Goal: Task Accomplishment & Management: Use online tool/utility

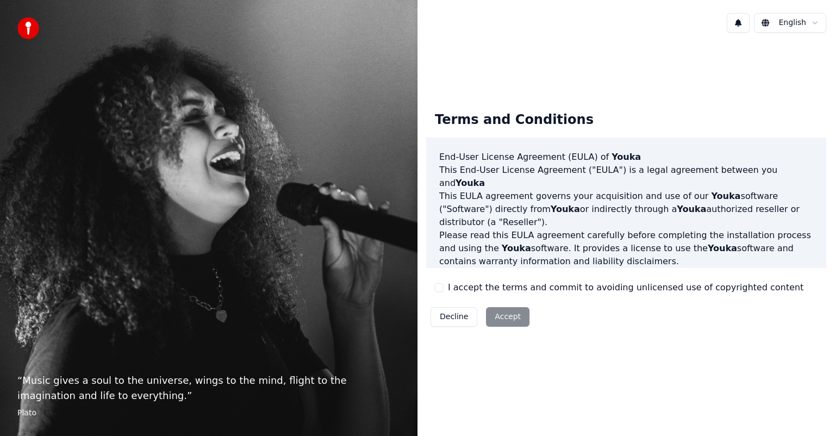
click at [441, 288] on button "I accept the terms and commit to avoiding unlicensed use of copyrighted content" at bounding box center [439, 287] width 9 height 9
click at [499, 316] on button "Accept" at bounding box center [507, 317] width 43 height 20
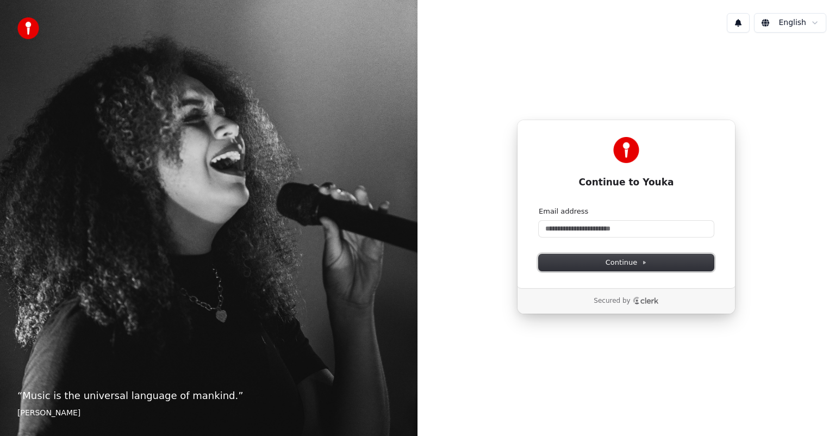
click at [643, 260] on icon at bounding box center [643, 262] width 5 height 5
click at [639, 234] on input "Email address" at bounding box center [626, 229] width 175 height 16
click at [597, 260] on button "Continue" at bounding box center [626, 262] width 175 height 16
type input "**********"
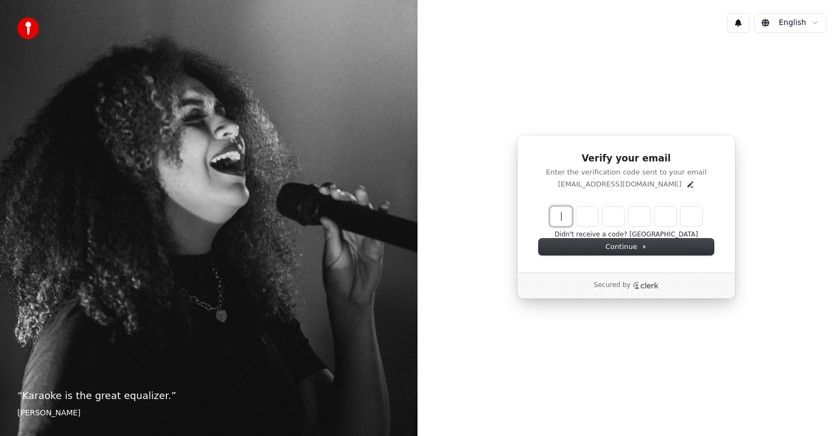
click at [563, 216] on input "Enter verification code" at bounding box center [637, 217] width 174 height 20
type input "******"
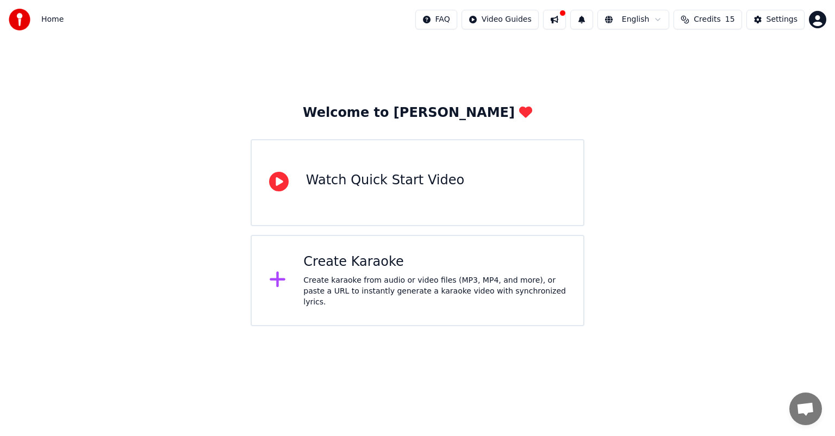
click at [417, 179] on div "Watch Quick Start Video" at bounding box center [385, 180] width 158 height 17
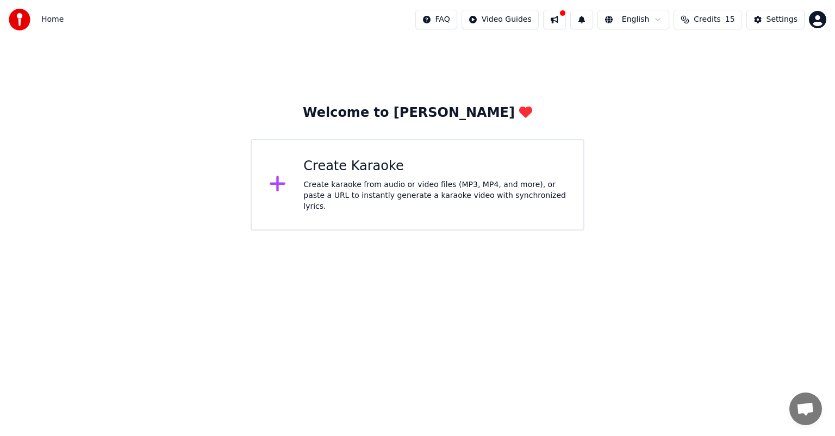
click at [349, 168] on div "Create Karaoke" at bounding box center [434, 166] width 263 height 17
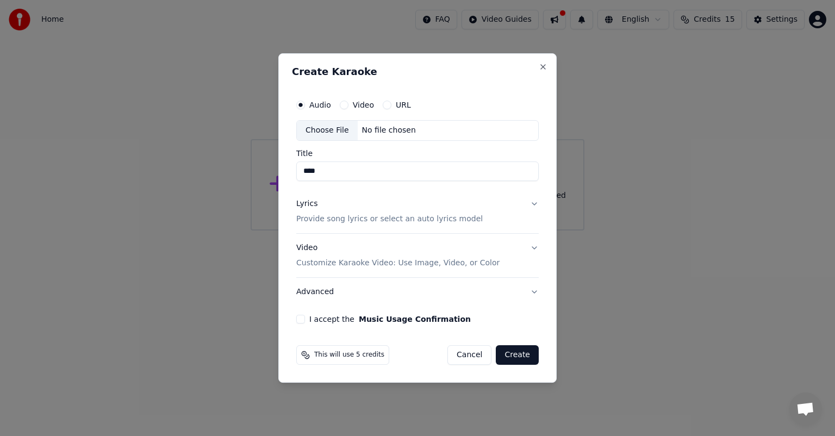
type input "****"
click at [442, 218] on p "Provide song lyrics or select an auto lyrics model" at bounding box center [389, 219] width 186 height 11
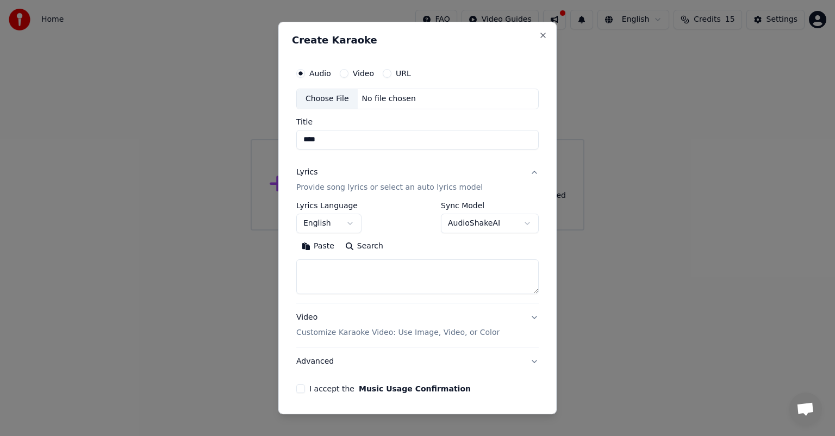
click at [346, 220] on button "English" at bounding box center [328, 224] width 65 height 20
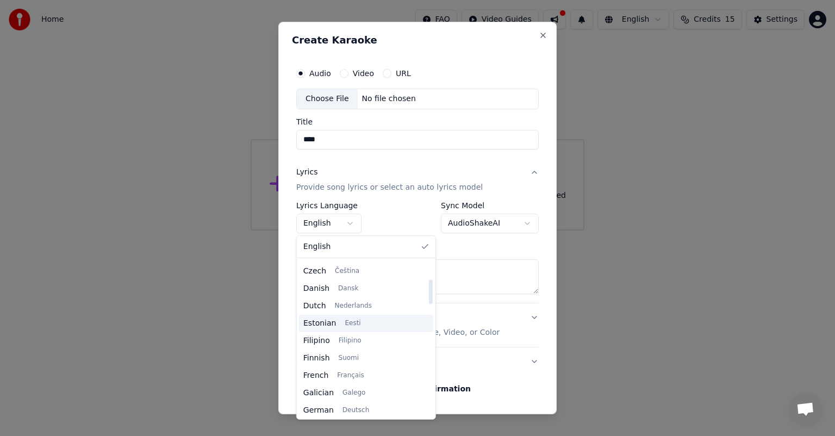
scroll to position [109, 0]
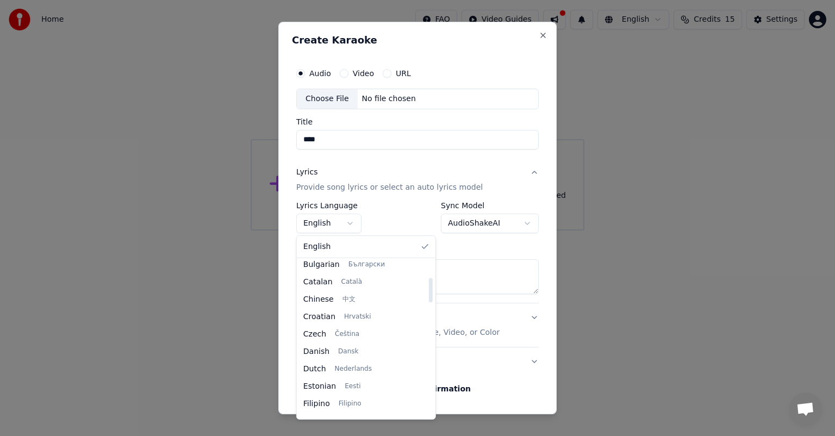
select select "**"
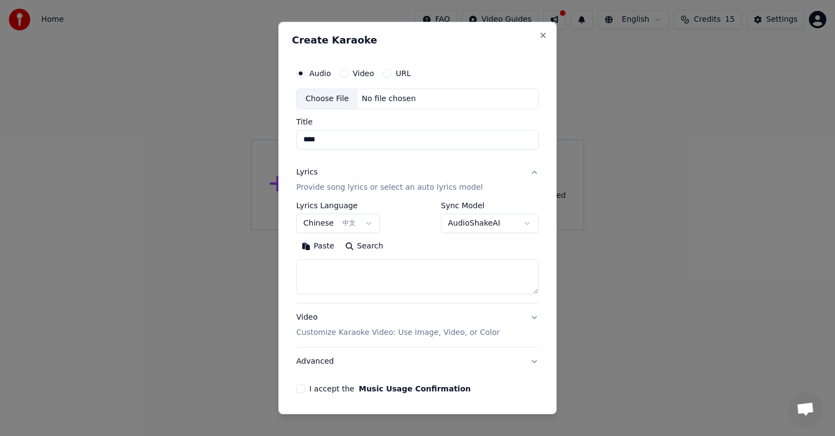
click at [304, 392] on div "I accept the Music Usage Confirmation" at bounding box center [417, 388] width 242 height 9
click at [522, 315] on button "Video Customize Karaoke Video: Use Image, Video, or Color" at bounding box center [417, 324] width 242 height 43
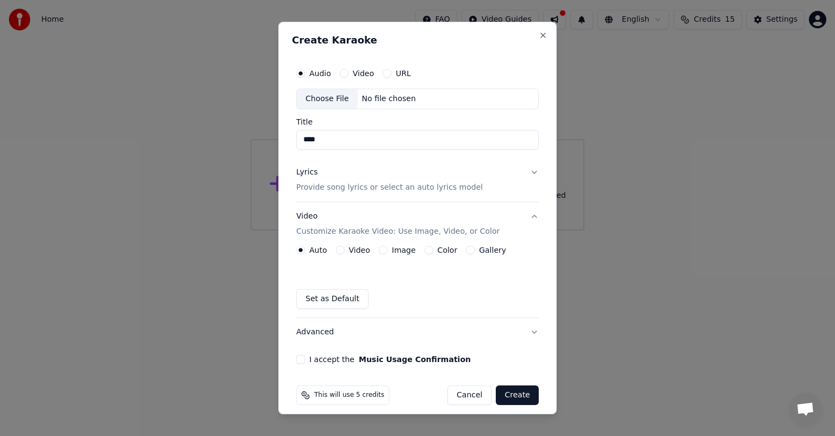
click at [340, 250] on button "Video" at bounding box center [340, 250] width 9 height 9
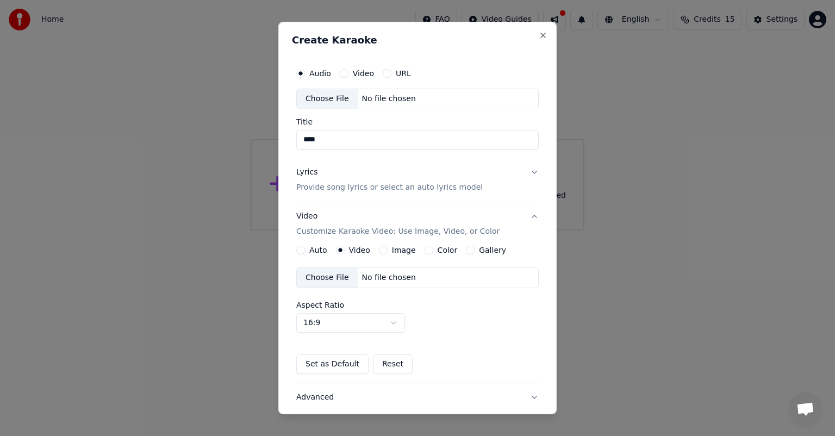
click at [327, 284] on div "Choose File" at bounding box center [327, 278] width 61 height 20
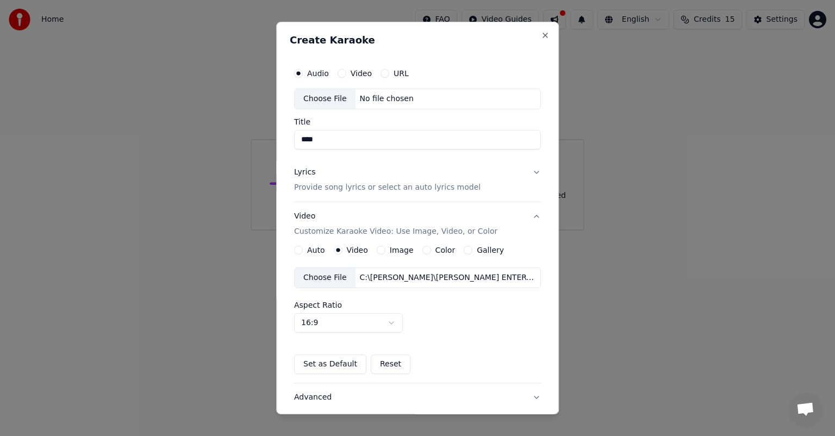
click at [338, 76] on button "Video" at bounding box center [342, 73] width 9 height 9
click at [326, 96] on div "Choose File" at bounding box center [325, 99] width 61 height 20
type input "**********"
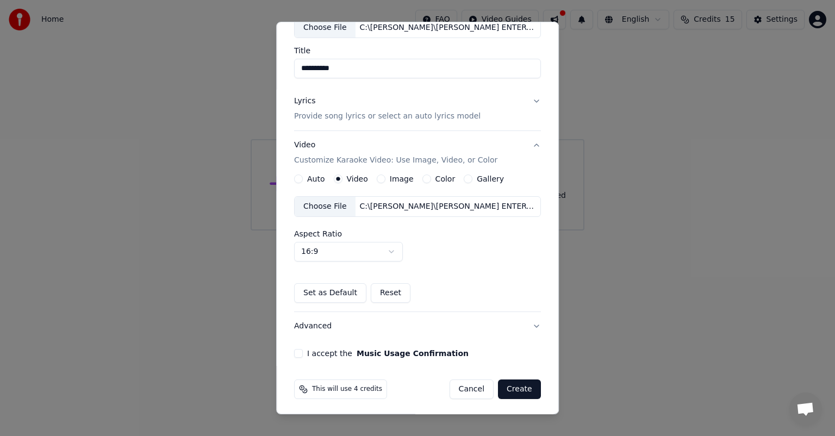
scroll to position [73, 0]
click at [510, 385] on button "Create" at bounding box center [519, 388] width 43 height 20
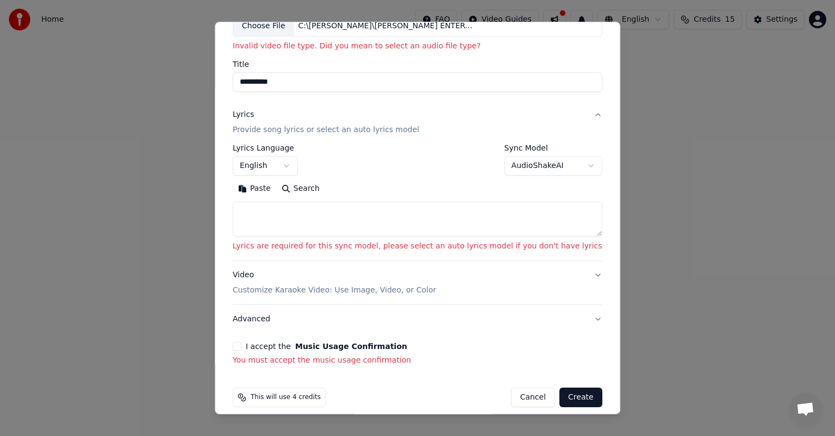
click at [311, 220] on textarea at bounding box center [418, 219] width 370 height 35
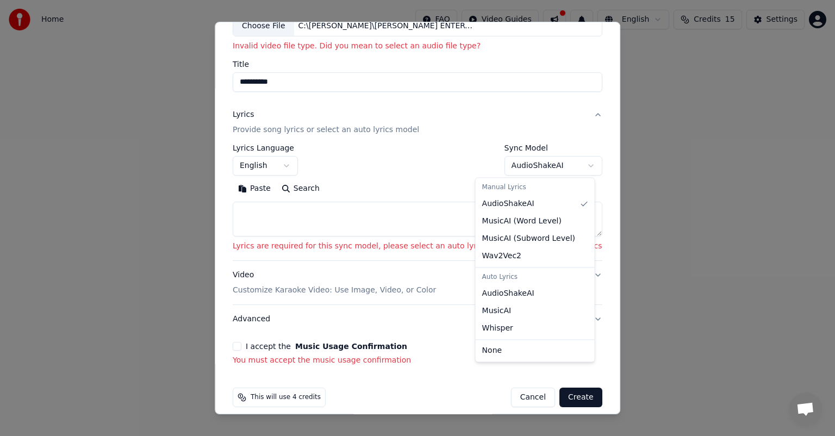
click at [552, 166] on body "**********" at bounding box center [417, 115] width 835 height 231
select select "**********"
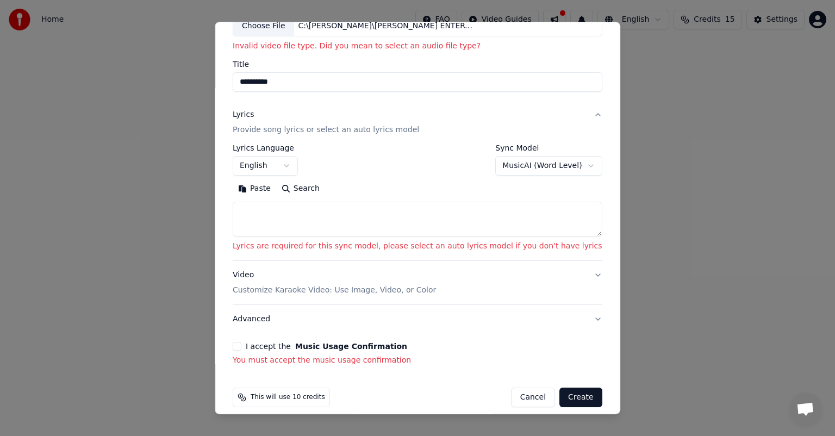
click at [285, 198] on div "Paste Search" at bounding box center [418, 208] width 370 height 57
click at [276, 191] on button "Paste" at bounding box center [254, 188] width 43 height 17
click at [559, 395] on button "Create" at bounding box center [580, 398] width 43 height 20
click at [241, 348] on button "I accept the Music Usage Confirmation" at bounding box center [237, 346] width 9 height 9
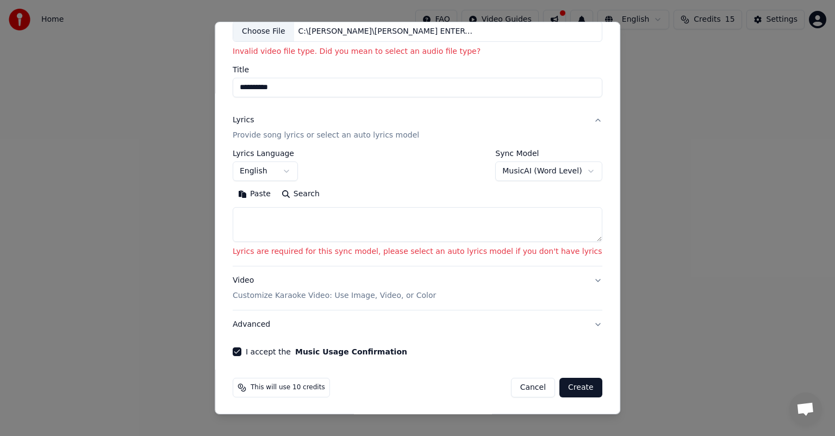
click at [559, 388] on button "Create" at bounding box center [580, 388] width 43 height 20
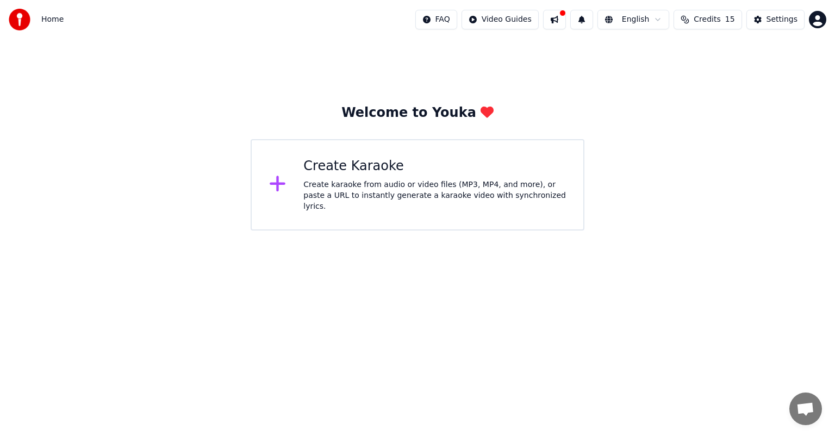
click at [408, 193] on div "Create karaoke from audio or video files (MP3, MP4, and more), or paste a URL t…" at bounding box center [434, 195] width 263 height 33
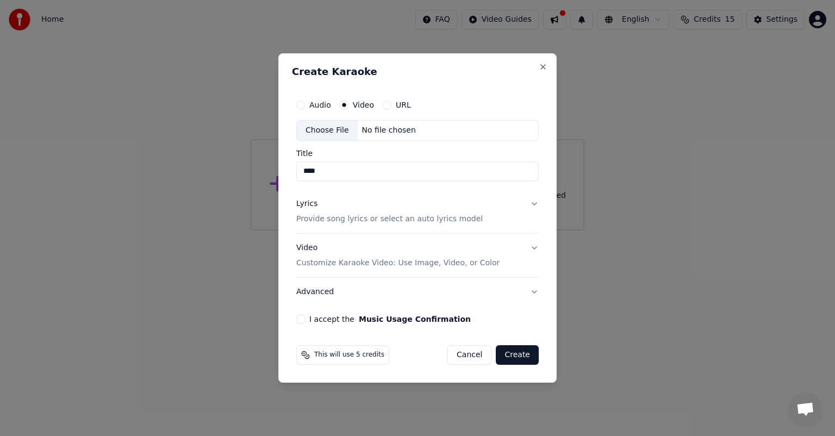
click at [376, 133] on div "No file chosen" at bounding box center [389, 130] width 63 height 11
type input "**********"
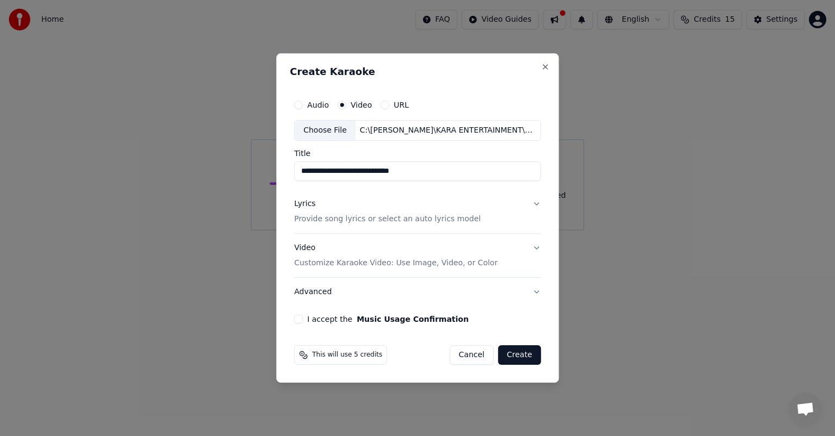
click at [533, 204] on button "Lyrics Provide song lyrics or select an auto lyrics model" at bounding box center [417, 211] width 247 height 43
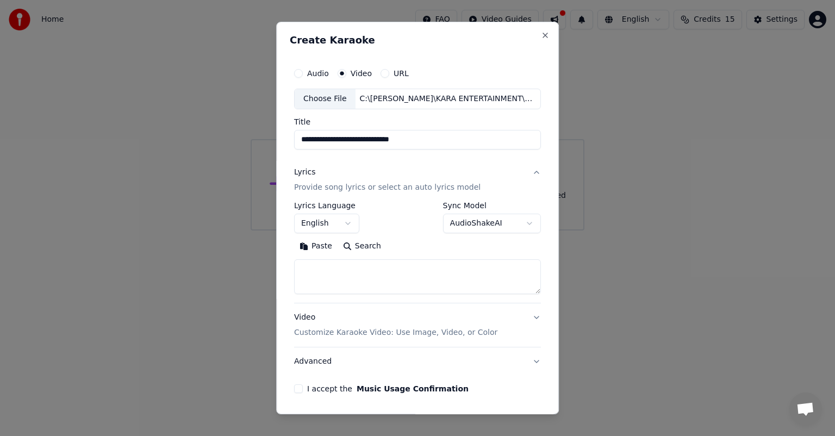
click at [347, 223] on button "English" at bounding box center [326, 224] width 65 height 20
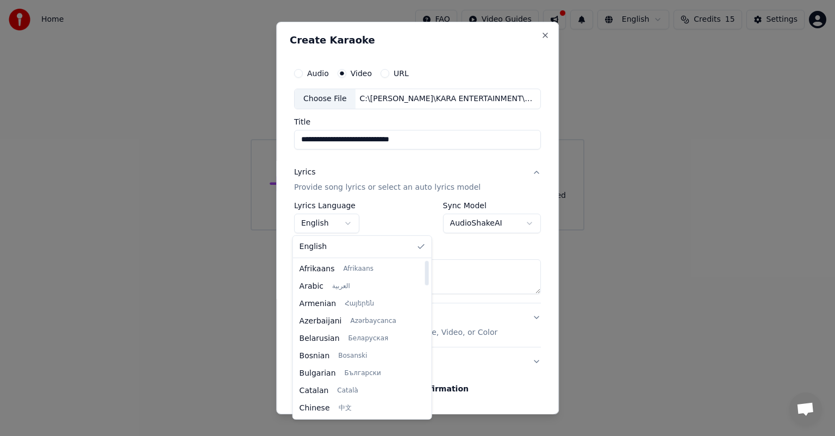
select select "**"
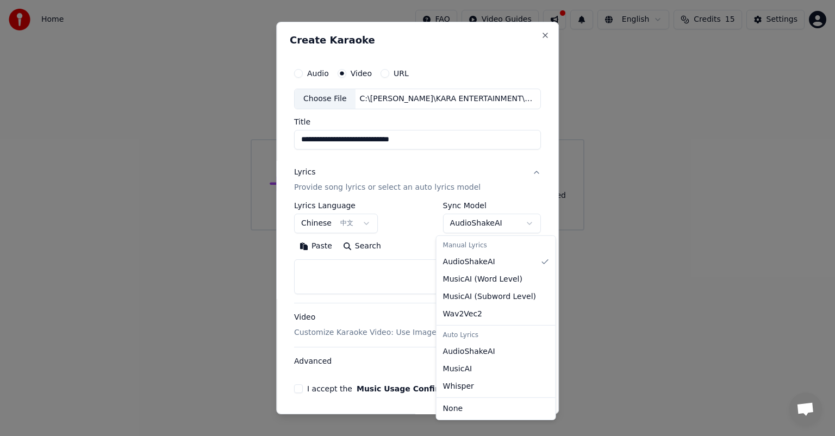
click at [521, 224] on body "**********" at bounding box center [417, 115] width 835 height 231
select select "****"
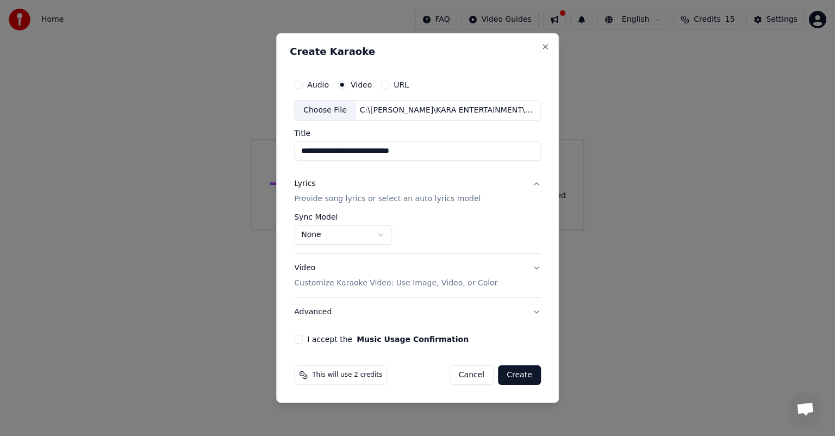
click at [303, 336] on button "I accept the Music Usage Confirmation" at bounding box center [298, 339] width 9 height 9
click at [522, 374] on button "Create" at bounding box center [519, 375] width 43 height 20
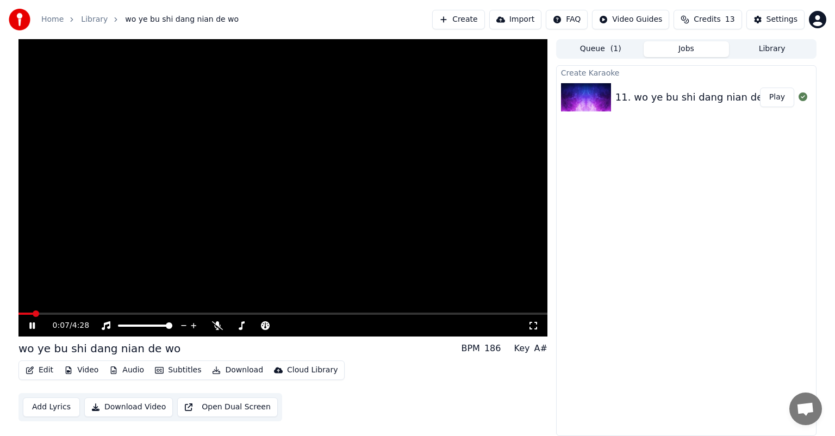
click at [138, 369] on button "Audio" at bounding box center [126, 370] width 43 height 15
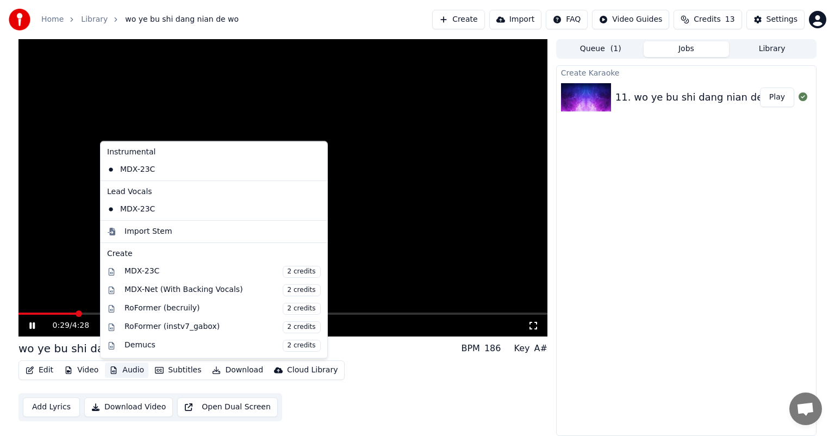
click at [354, 394] on div "Edit Video Audio Subtitles Download Cloud Library Add Lyrics Download Video Ope…" at bounding box center [282, 390] width 529 height 61
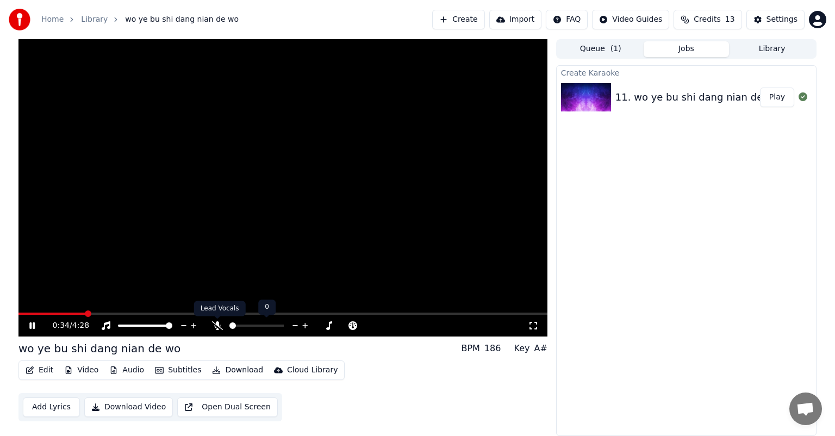
click at [215, 326] on icon at bounding box center [217, 325] width 11 height 9
click at [637, 172] on div "Create Karaoke 11. wo ye bu shi dang nian de wo Play" at bounding box center [686, 250] width 260 height 371
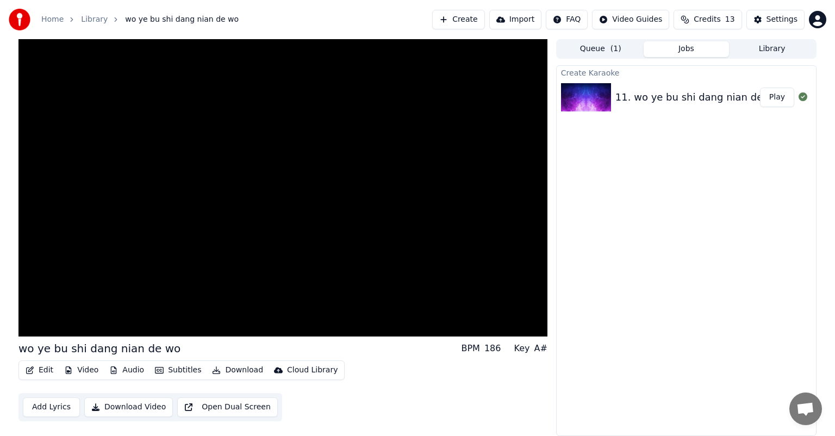
click at [528, 18] on button "Import" at bounding box center [515, 20] width 52 height 20
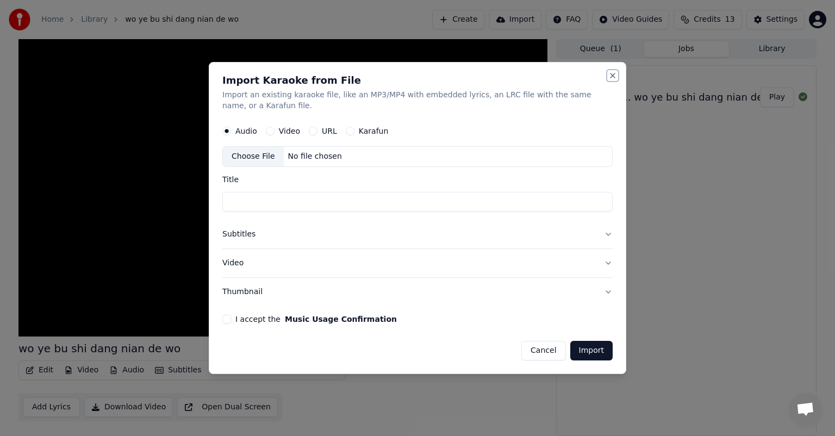
click at [609, 74] on button "Close" at bounding box center [612, 75] width 9 height 9
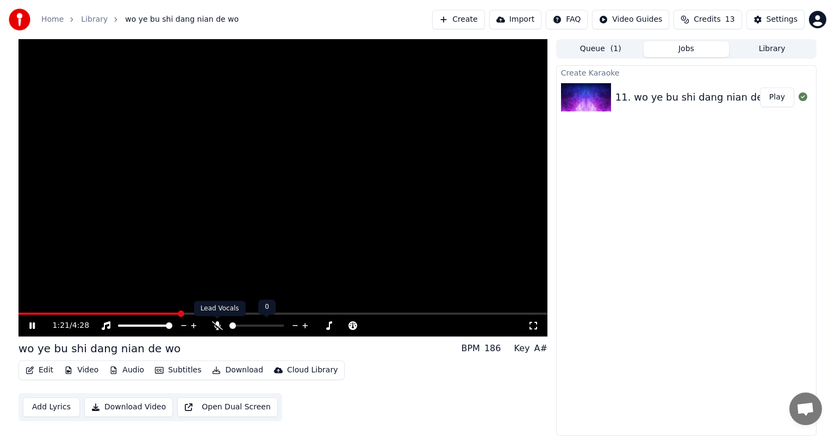
click at [219, 326] on icon at bounding box center [217, 325] width 11 height 9
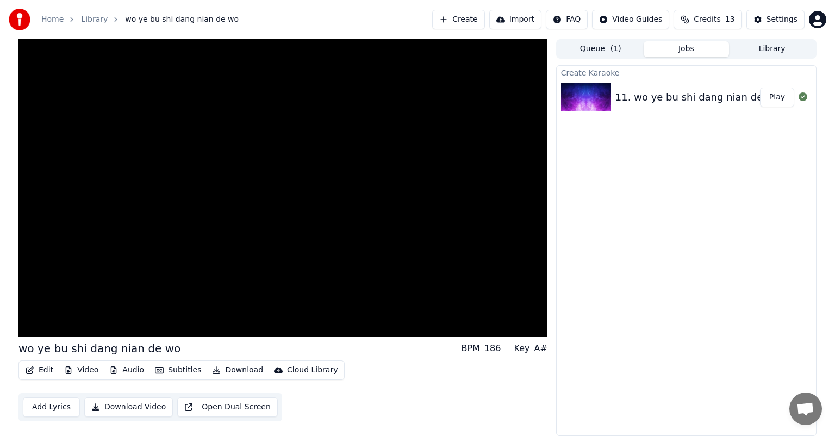
click at [58, 411] on button "Add Lyrics" at bounding box center [51, 407] width 57 height 20
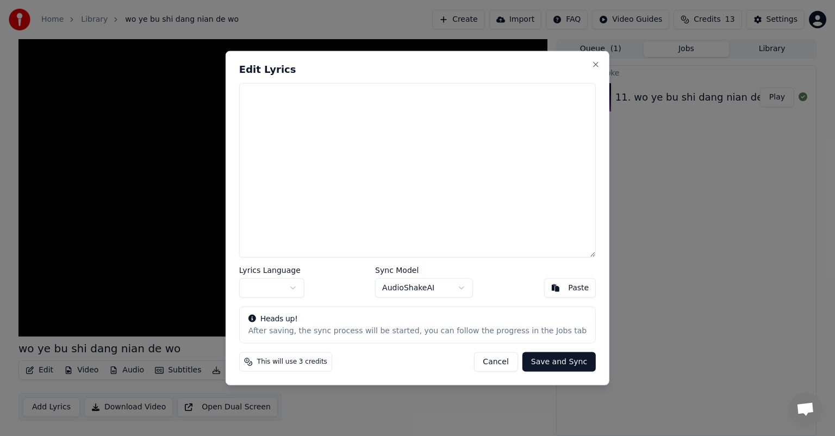
click at [313, 130] on textarea at bounding box center [417, 170] width 357 height 175
click at [476, 362] on button "Cancel" at bounding box center [496, 362] width 44 height 20
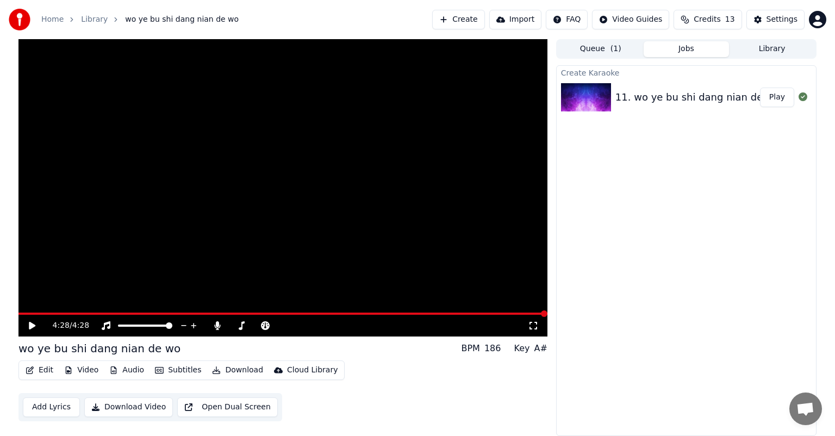
click at [47, 407] on button "Add Lyrics" at bounding box center [51, 407] width 57 height 20
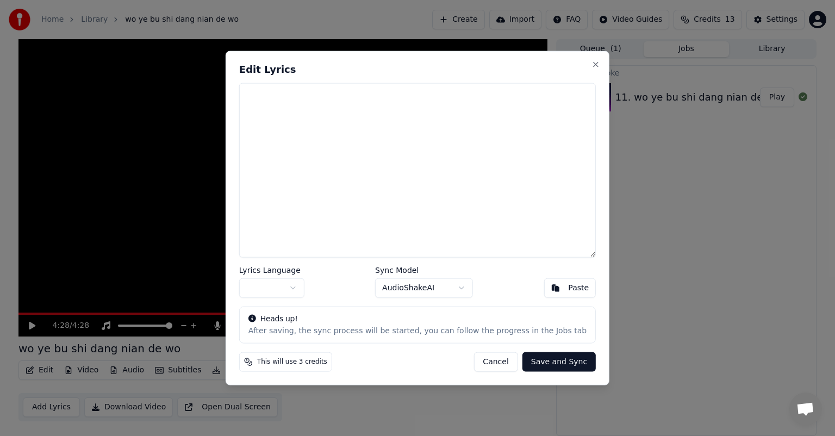
click at [311, 286] on body "Home Library wo ye bu shi dang nian de wo Create Import FAQ Video Guides Credit…" at bounding box center [417, 218] width 835 height 436
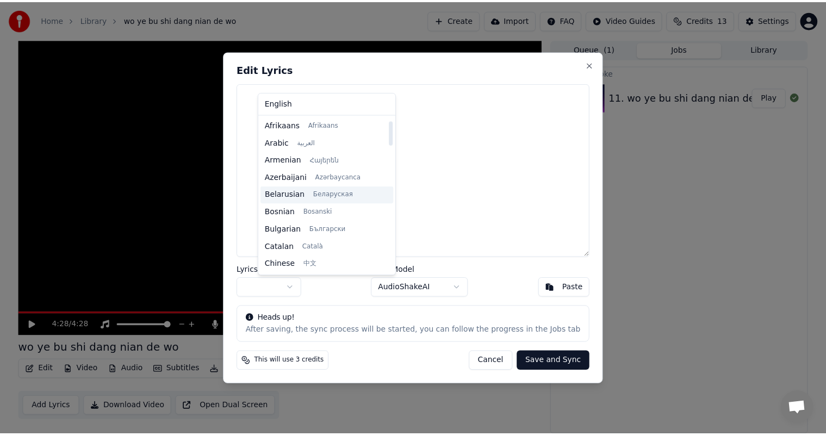
scroll to position [54, 0]
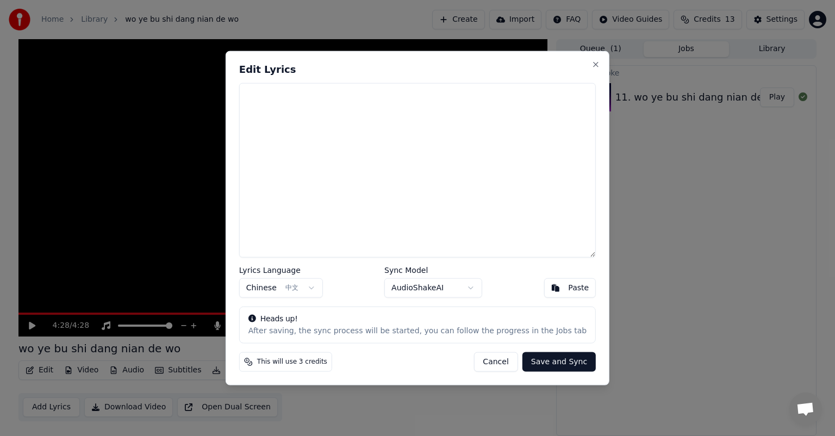
click at [568, 289] on div "Paste" at bounding box center [578, 287] width 21 height 11
click at [550, 365] on button "Save and Sync" at bounding box center [558, 362] width 73 height 20
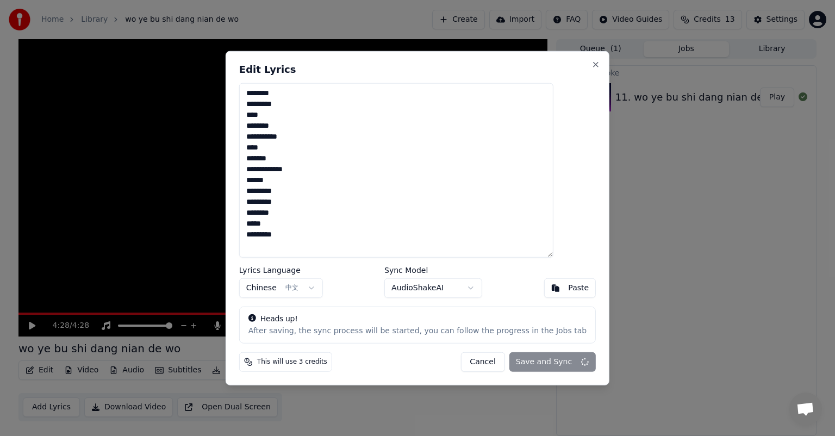
type textarea "**********"
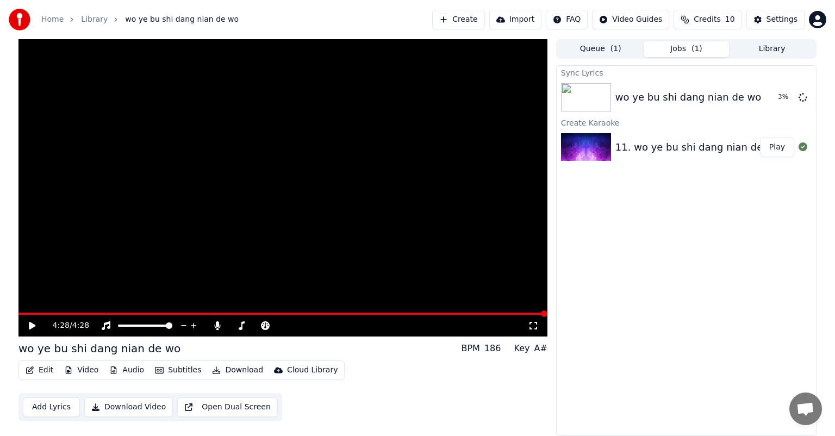
click at [35, 327] on icon at bounding box center [40, 325] width 26 height 9
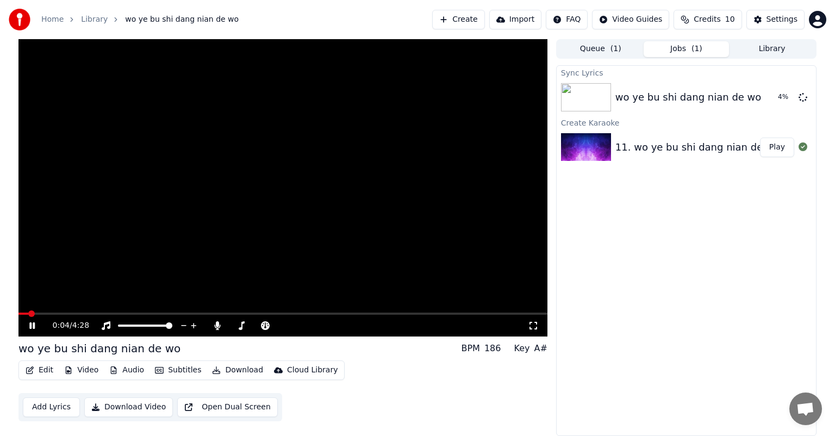
click at [32, 328] on icon at bounding box center [40, 325] width 26 height 9
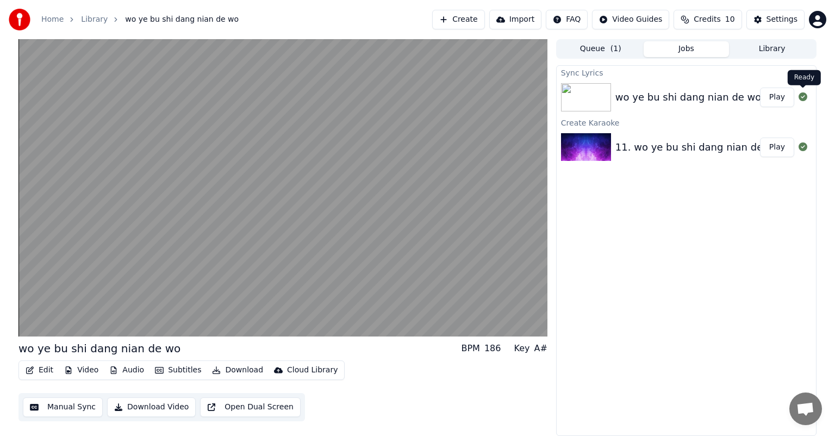
click at [803, 98] on icon at bounding box center [803, 96] width 9 height 9
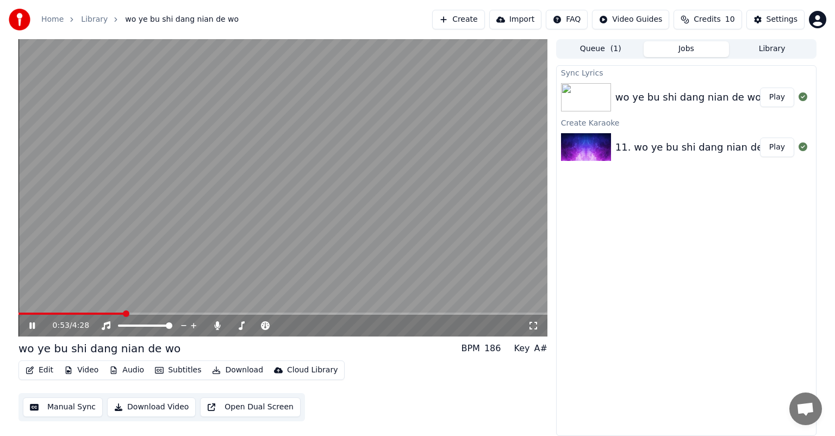
click at [665, 101] on div "wo ye bu shi dang nian de wo" at bounding box center [688, 97] width 146 height 15
click at [37, 325] on icon at bounding box center [40, 325] width 26 height 9
click at [639, 95] on div "wo ye bu shi dang nian de wo" at bounding box center [688, 97] width 146 height 15
click at [63, 411] on button "Manual Sync" at bounding box center [63, 407] width 80 height 20
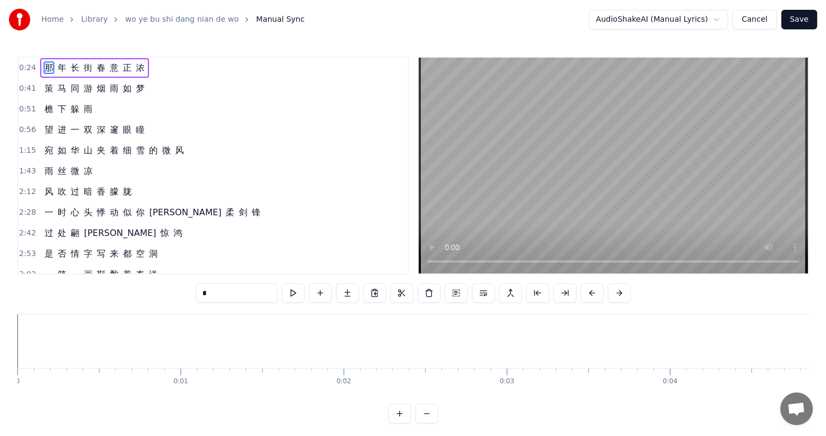
click at [72, 66] on span "长" at bounding box center [75, 67] width 11 height 13
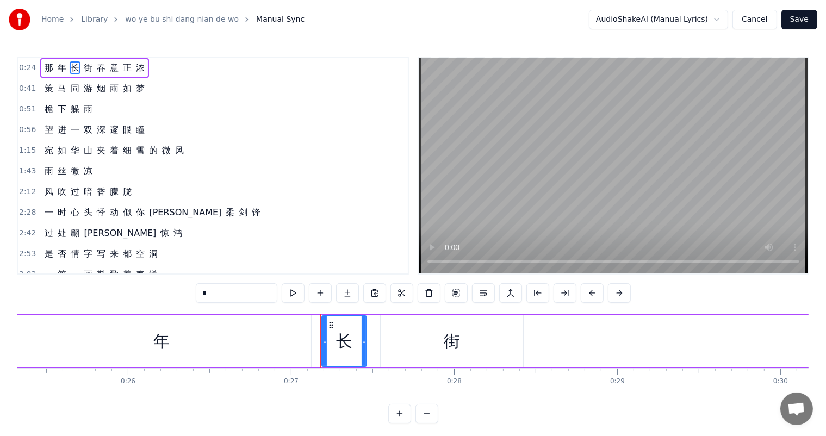
scroll to position [0, 4378]
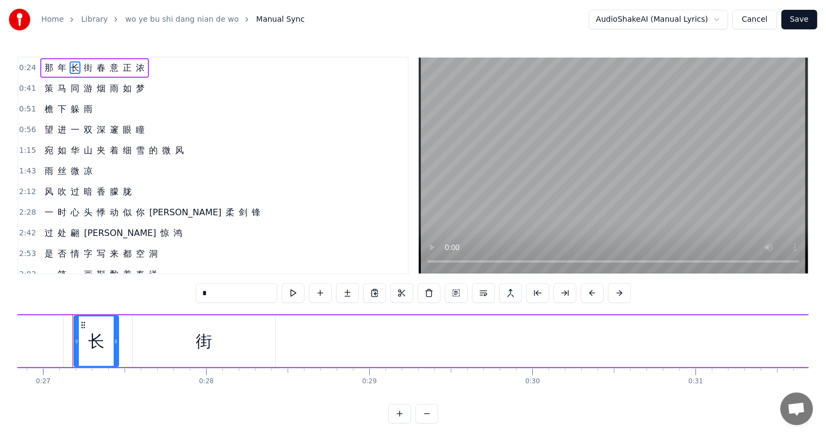
click at [96, 66] on span "春" at bounding box center [101, 67] width 11 height 13
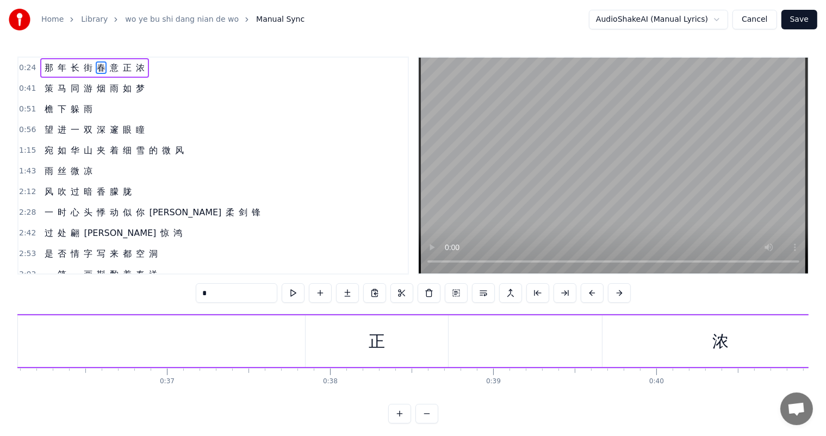
scroll to position [0, 5910]
click at [46, 82] on span "策" at bounding box center [48, 88] width 11 height 13
type input "*"
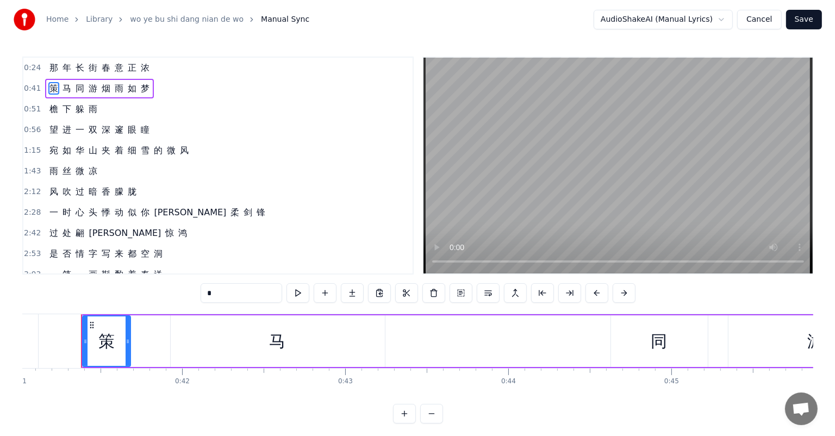
scroll to position [0, 6694]
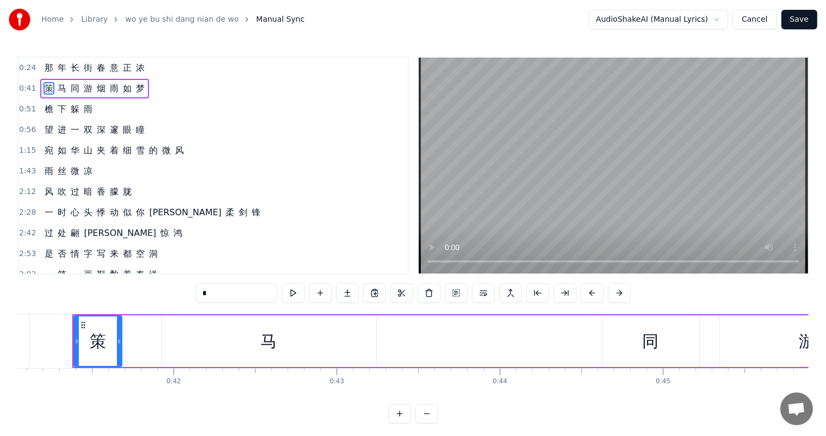
click at [755, 17] on button "Cancel" at bounding box center [754, 20] width 44 height 20
